Goal: Transaction & Acquisition: Book appointment/travel/reservation

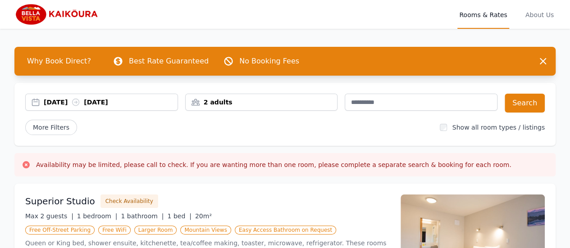
click at [69, 104] on div "[DATE] [DATE]" at bounding box center [111, 102] width 134 height 9
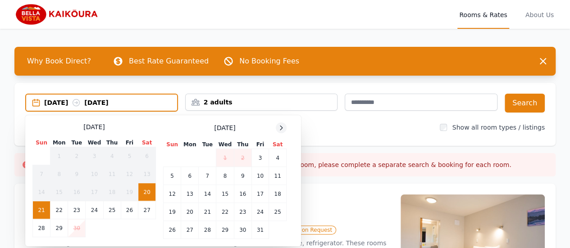
click at [281, 128] on icon at bounding box center [280, 127] width 7 height 7
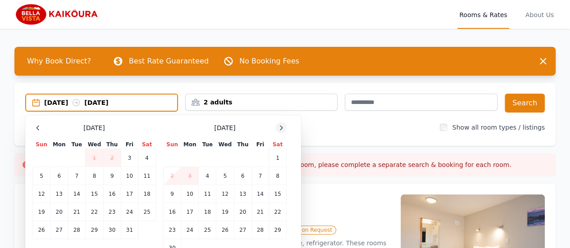
click at [284, 127] on icon at bounding box center [280, 127] width 7 height 7
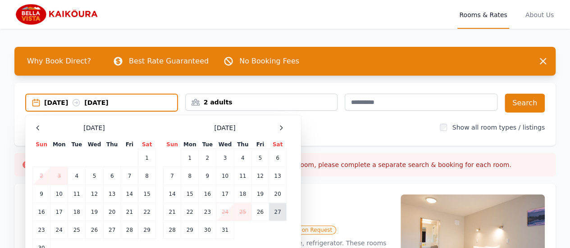
click at [277, 212] on td "27" at bounding box center [278, 212] width 18 height 18
click at [172, 233] on td "28" at bounding box center [172, 230] width 18 height 18
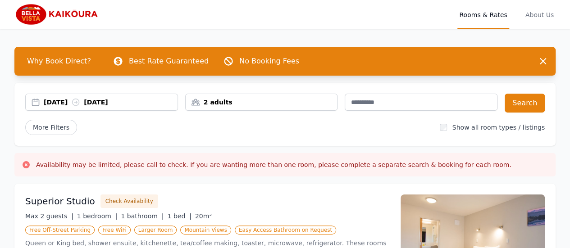
click at [237, 108] on div "2 adults" at bounding box center [261, 102] width 153 height 17
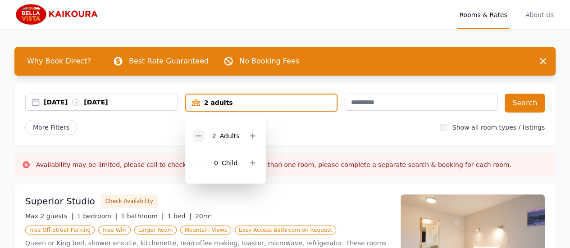
click at [199, 138] on icon at bounding box center [198, 135] width 7 height 7
click at [525, 106] on button "Search" at bounding box center [524, 103] width 40 height 19
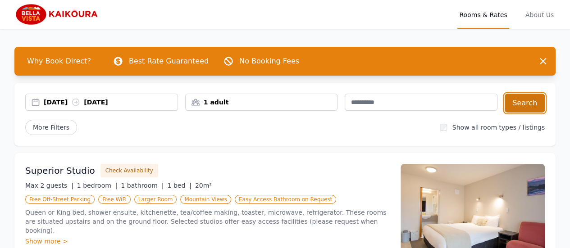
click at [538, 102] on button "Search" at bounding box center [524, 103] width 40 height 19
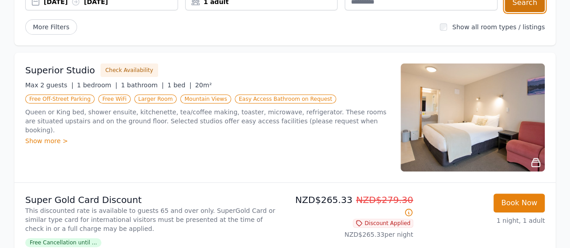
scroll to position [101, 0]
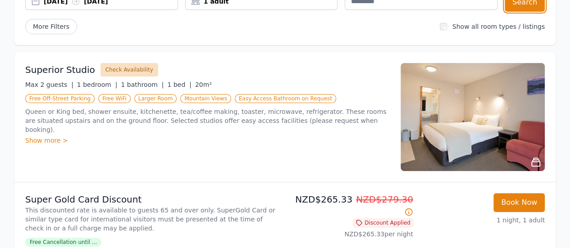
click at [113, 68] on button "Check Availability" at bounding box center [129, 70] width 58 height 14
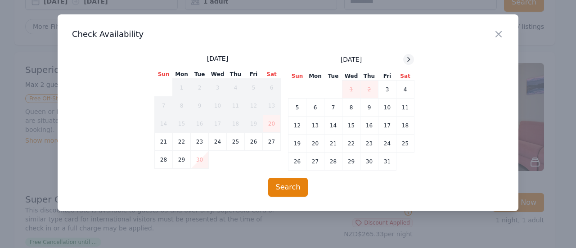
click at [407, 63] on icon at bounding box center [408, 59] width 7 height 7
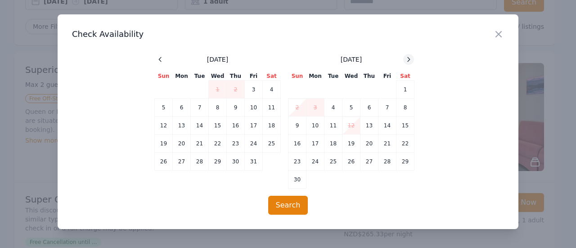
click at [409, 59] on icon at bounding box center [408, 59] width 7 height 7
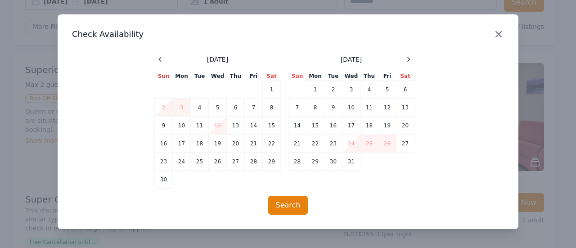
click at [498, 35] on icon "button" at bounding box center [498, 34] width 5 height 5
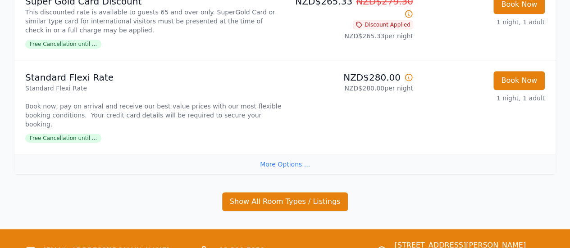
scroll to position [297, 0]
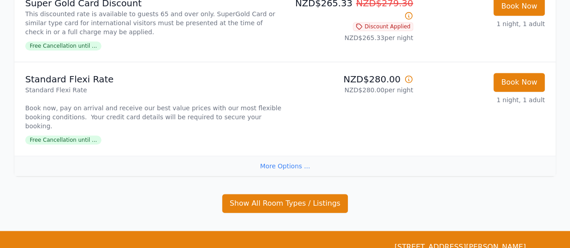
click at [285, 165] on div "More Options ..." at bounding box center [284, 166] width 541 height 20
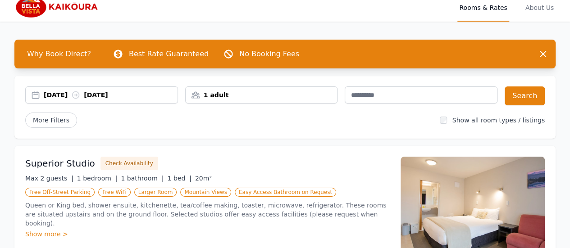
scroll to position [0, 0]
